Goal: Task Accomplishment & Management: Manage account settings

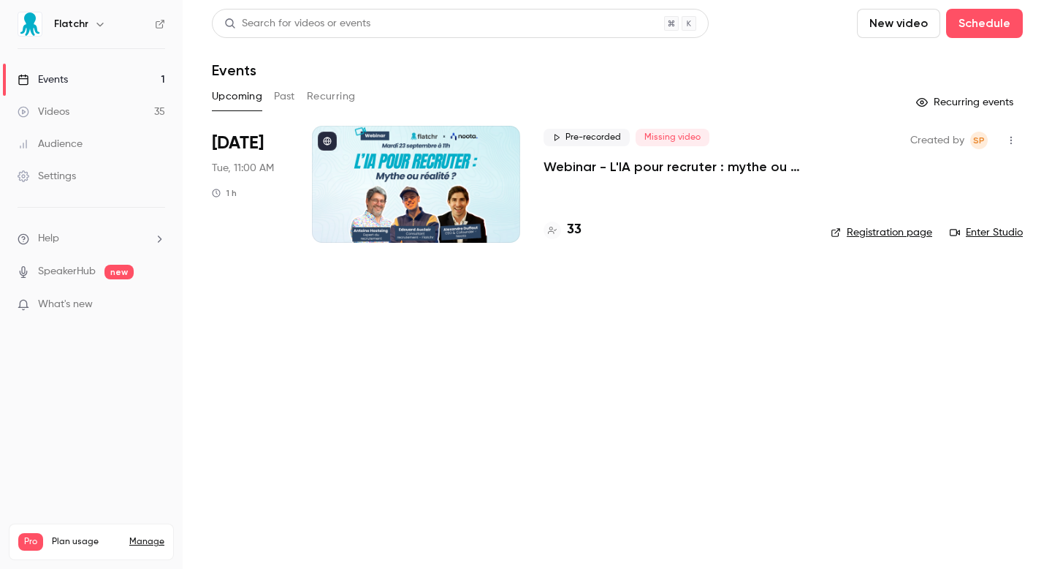
click at [650, 166] on p "Webinar - L'IA pour recruter : mythe ou réalité ?" at bounding box center [676, 167] width 264 height 18
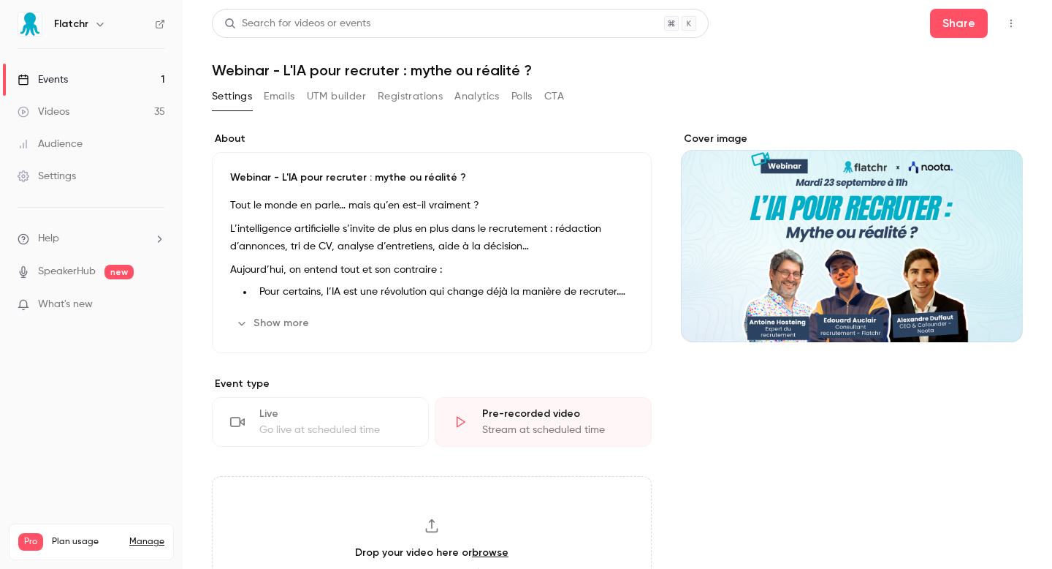
click at [347, 96] on button "UTM builder" at bounding box center [336, 96] width 59 height 23
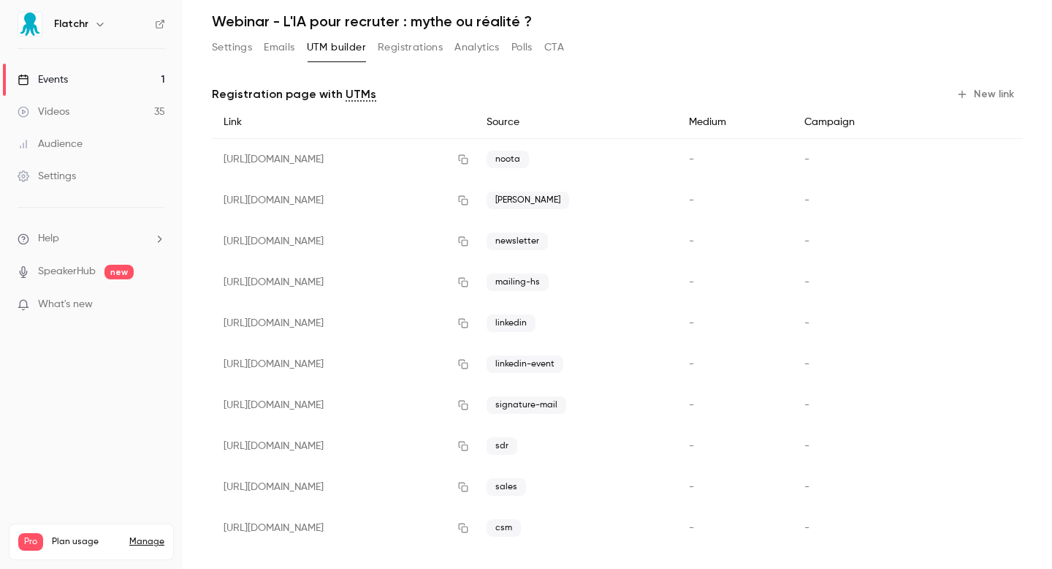
scroll to position [61, 0]
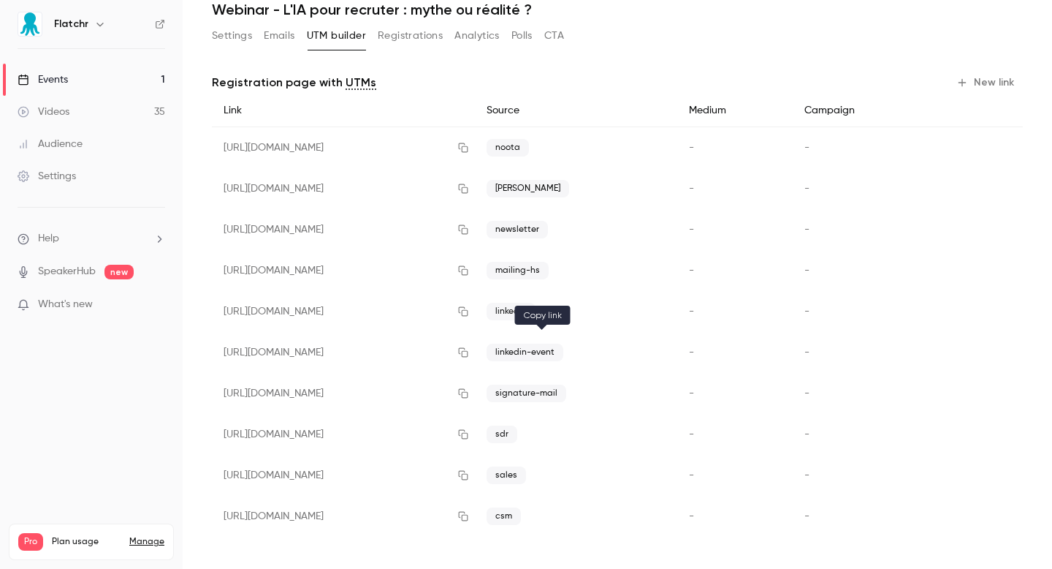
click at [468, 351] on icon "button" at bounding box center [464, 353] width 10 height 10
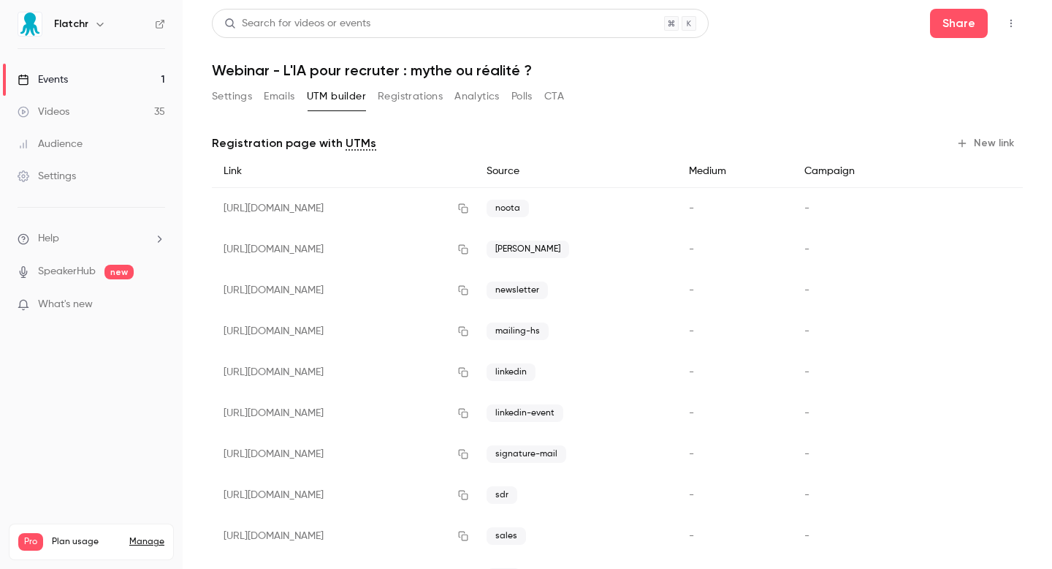
click at [236, 105] on button "Settings" at bounding box center [232, 96] width 40 height 23
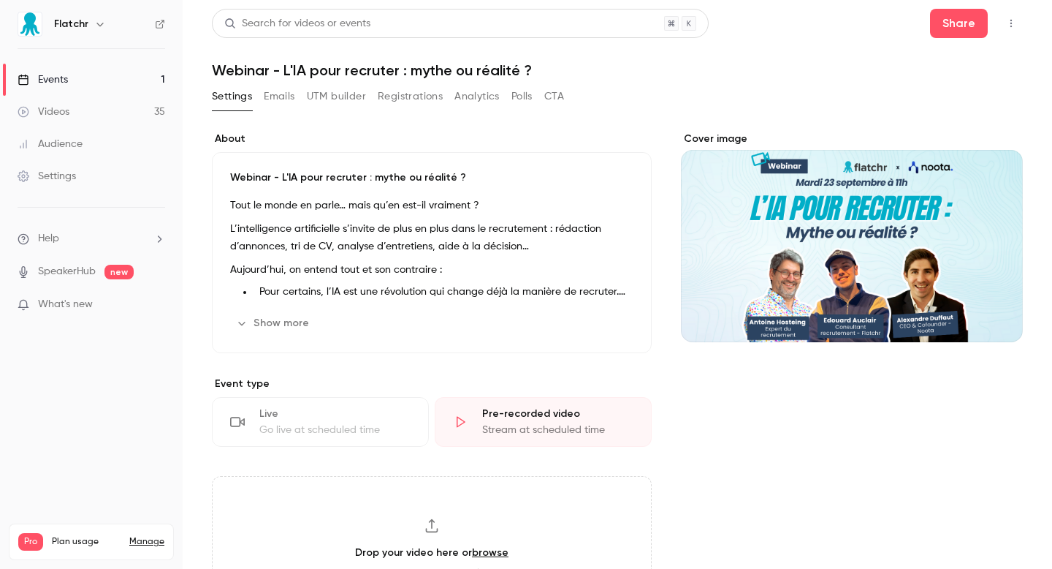
click at [296, 218] on div "Tout le monde en parle… mais qu’en est-il vraiment ? L’intelligence artificiell…" at bounding box center [431, 248] width 403 height 103
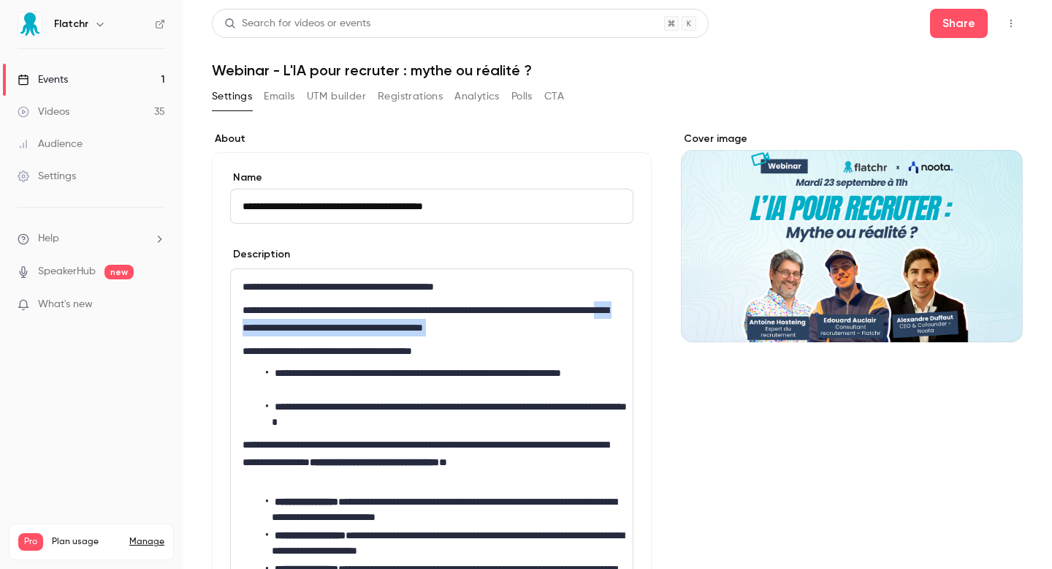
click at [300, 336] on div "**********" at bounding box center [432, 458] width 402 height 379
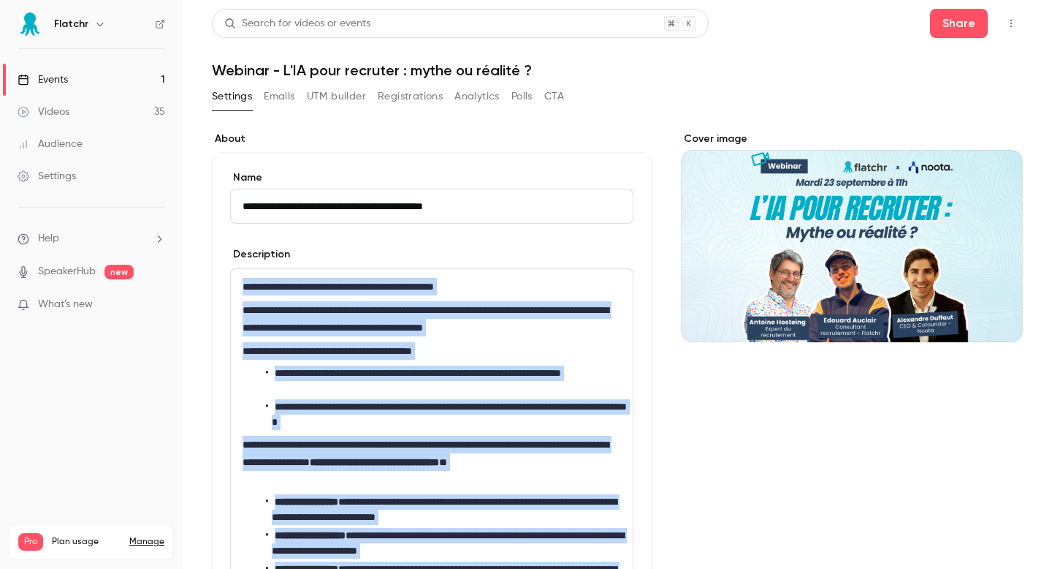
click at [127, 69] on link "Events 1" at bounding box center [91, 80] width 183 height 32
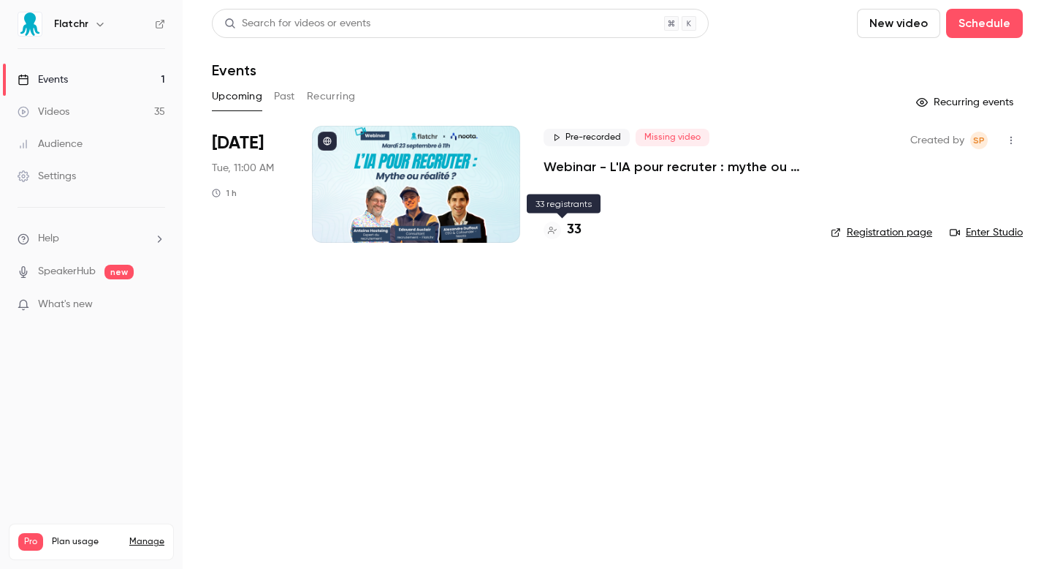
click at [568, 231] on h4 "33" at bounding box center [574, 230] width 15 height 20
